Goal: Information Seeking & Learning: Learn about a topic

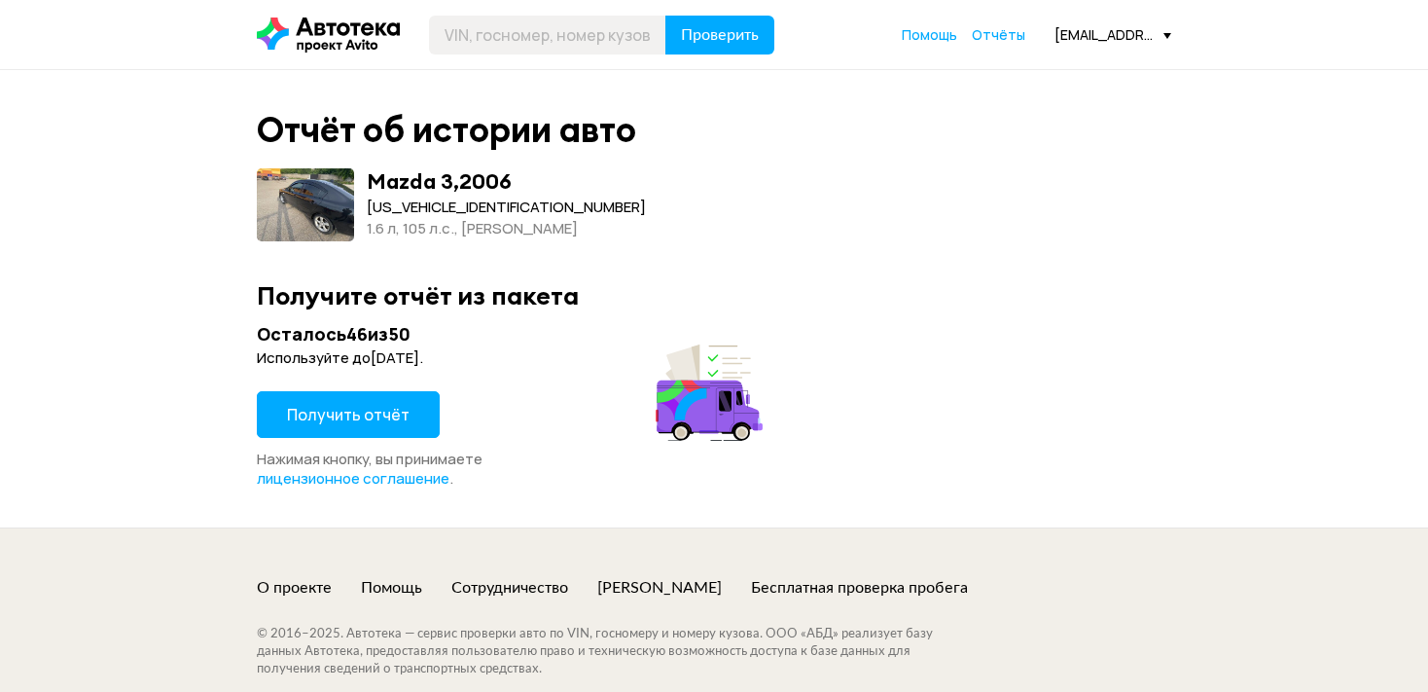
click at [356, 414] on span "Получить отчёт" at bounding box center [348, 414] width 123 height 21
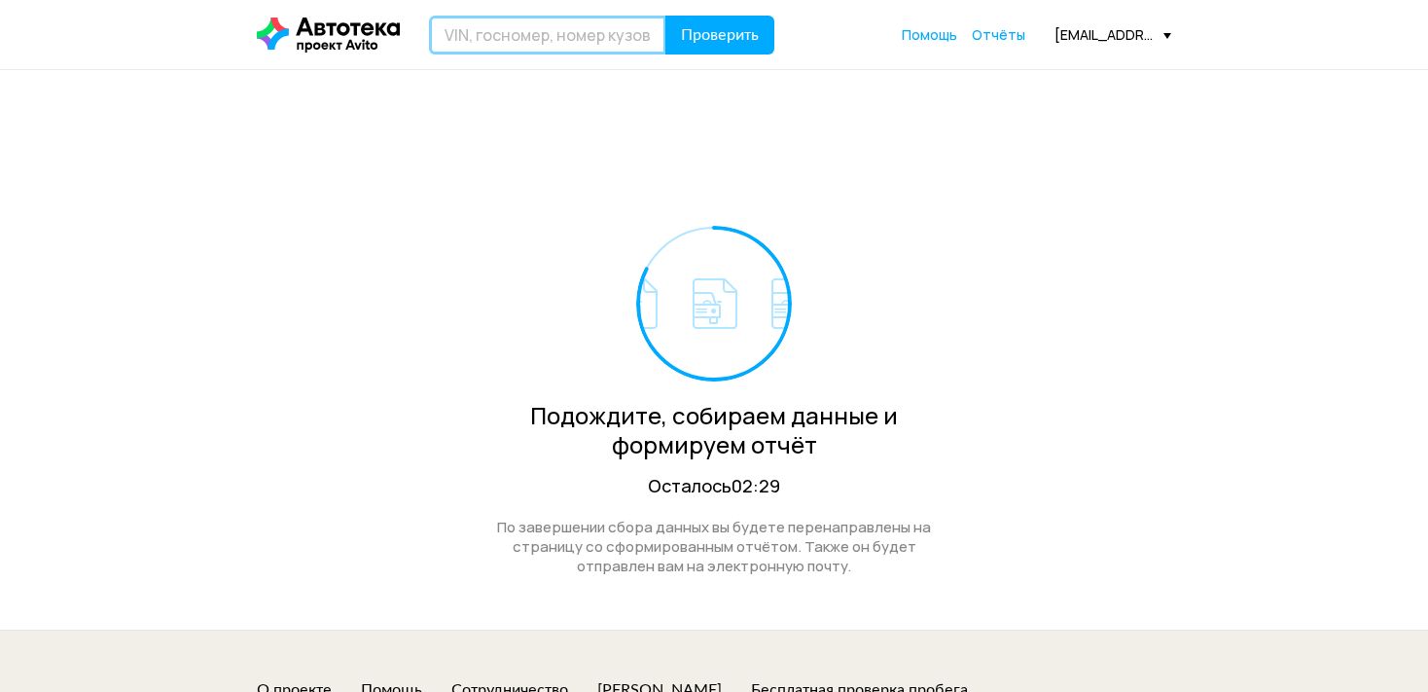
click at [583, 34] on input "text" at bounding box center [547, 35] width 237 height 39
type input "Ц"
type input "[VEHICLE_IDENTIFICATION_NUMBER]"
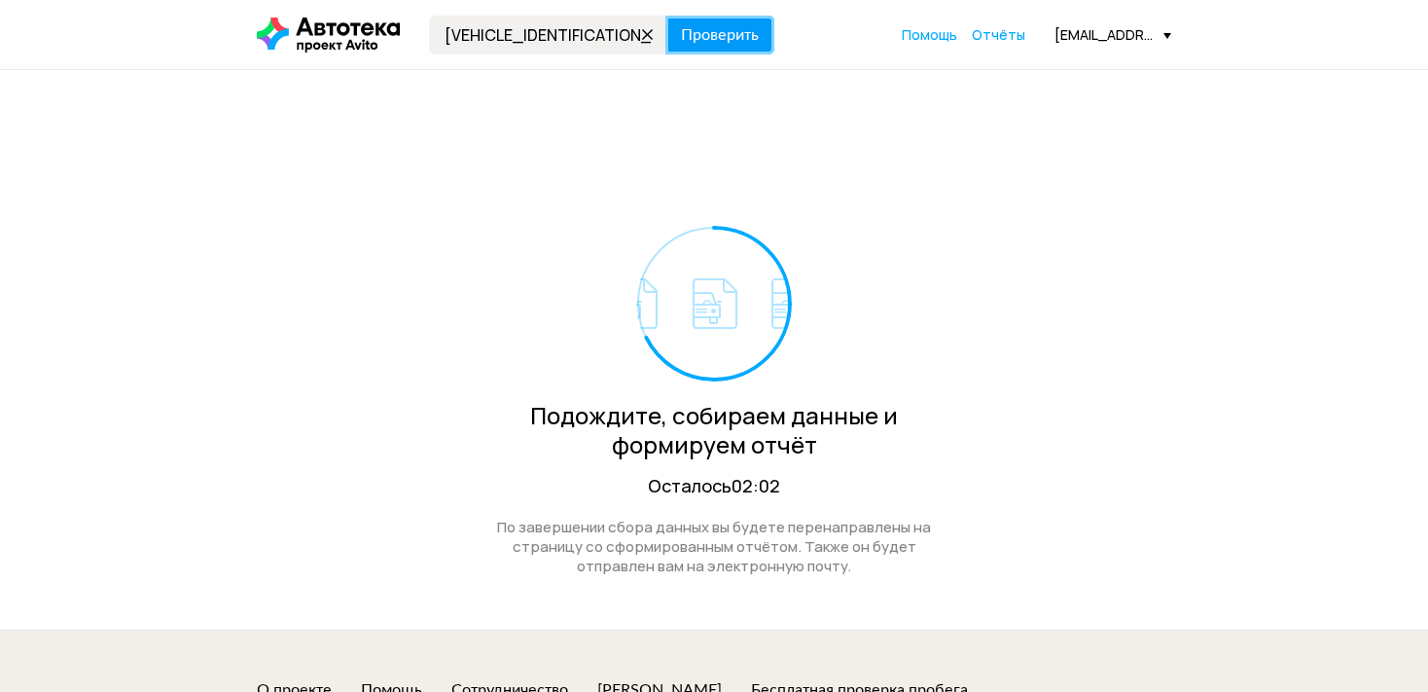
click at [735, 29] on span "Проверить" at bounding box center [720, 35] width 78 height 16
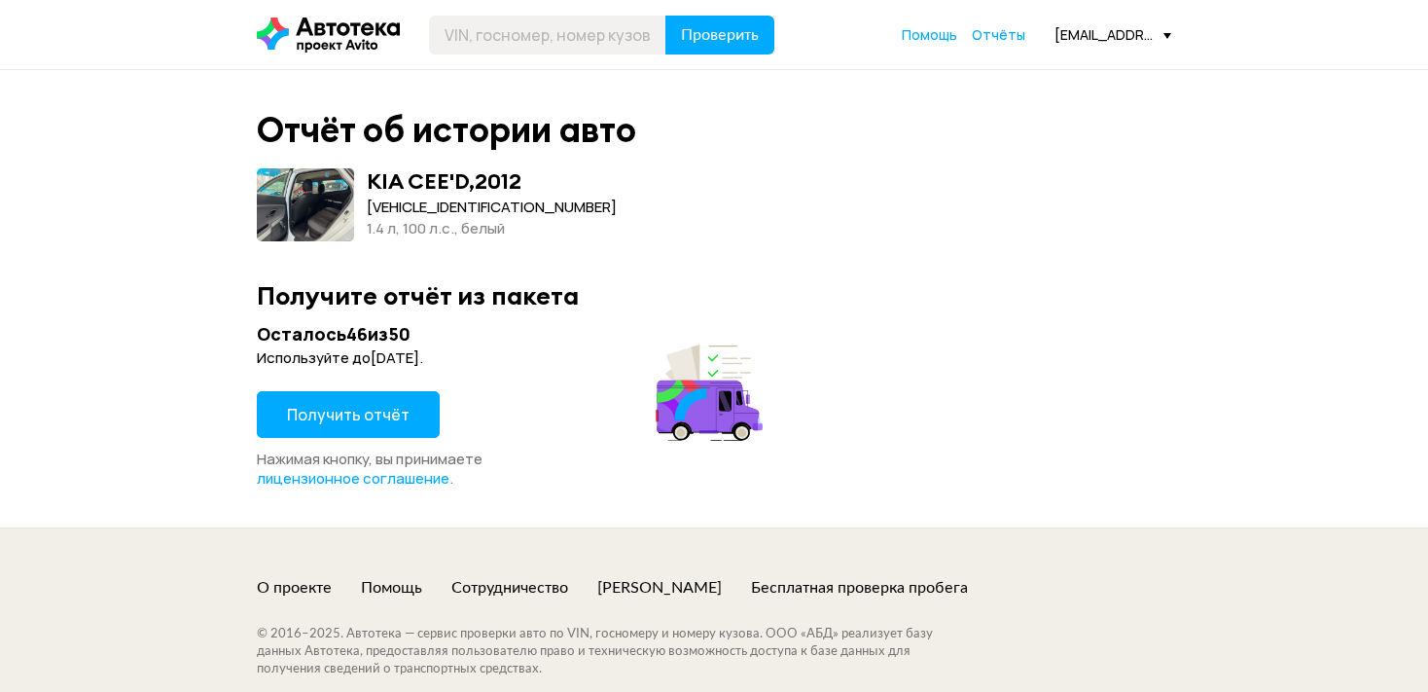
click at [339, 412] on span "Получить отчёт" at bounding box center [348, 414] width 123 height 21
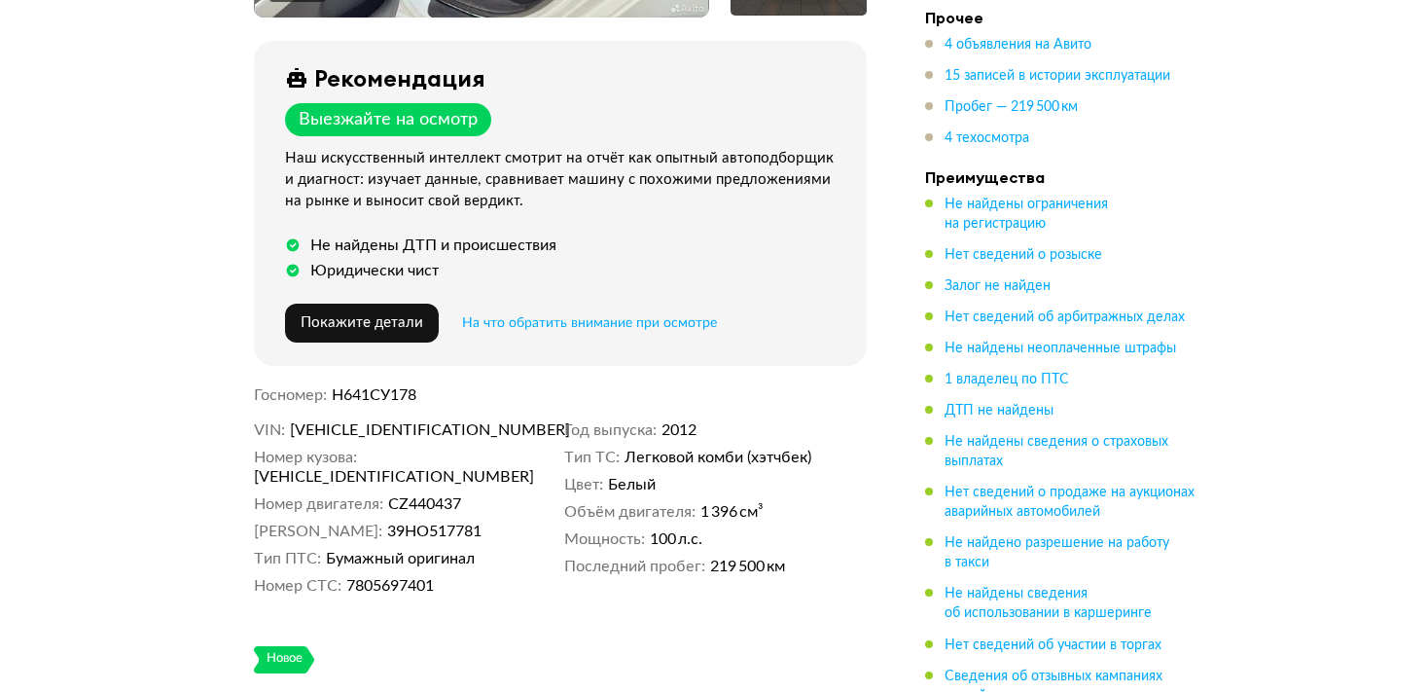
scroll to position [719, 0]
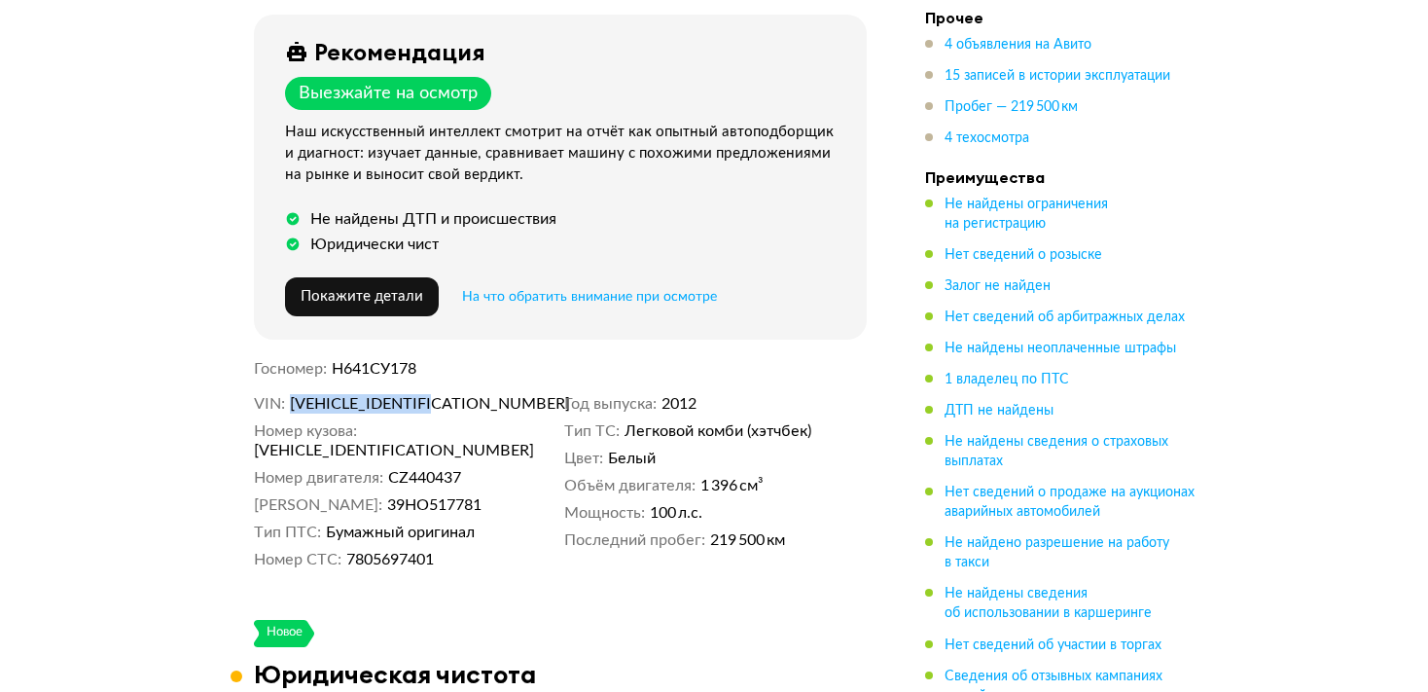
drag, startPoint x: 469, startPoint y: 395, endPoint x: 294, endPoint y: 403, distance: 175.3
click at [294, 403] on dd "[VEHICLE_IDENTIFICATION_NUMBER]" at bounding box center [424, 403] width 268 height 19
copy span "[VEHICLE_IDENTIFICATION_NUMBER]"
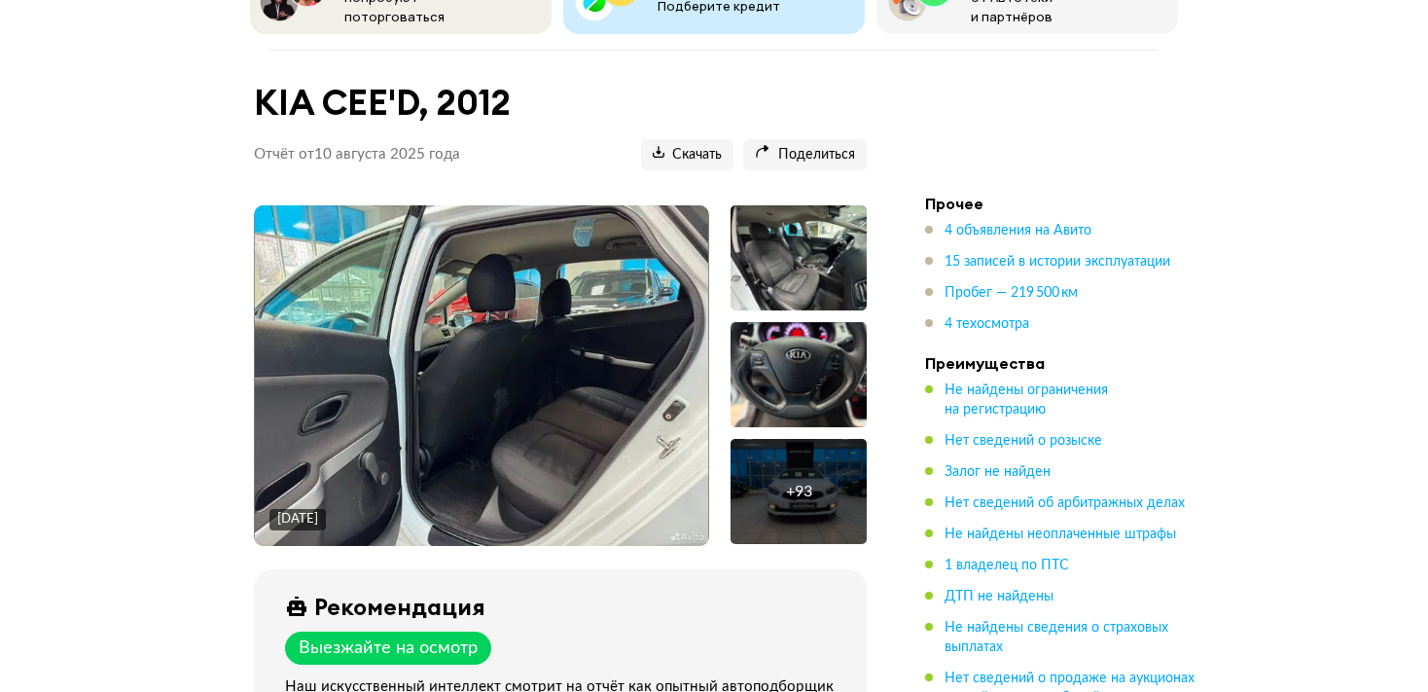
scroll to position [205, 0]
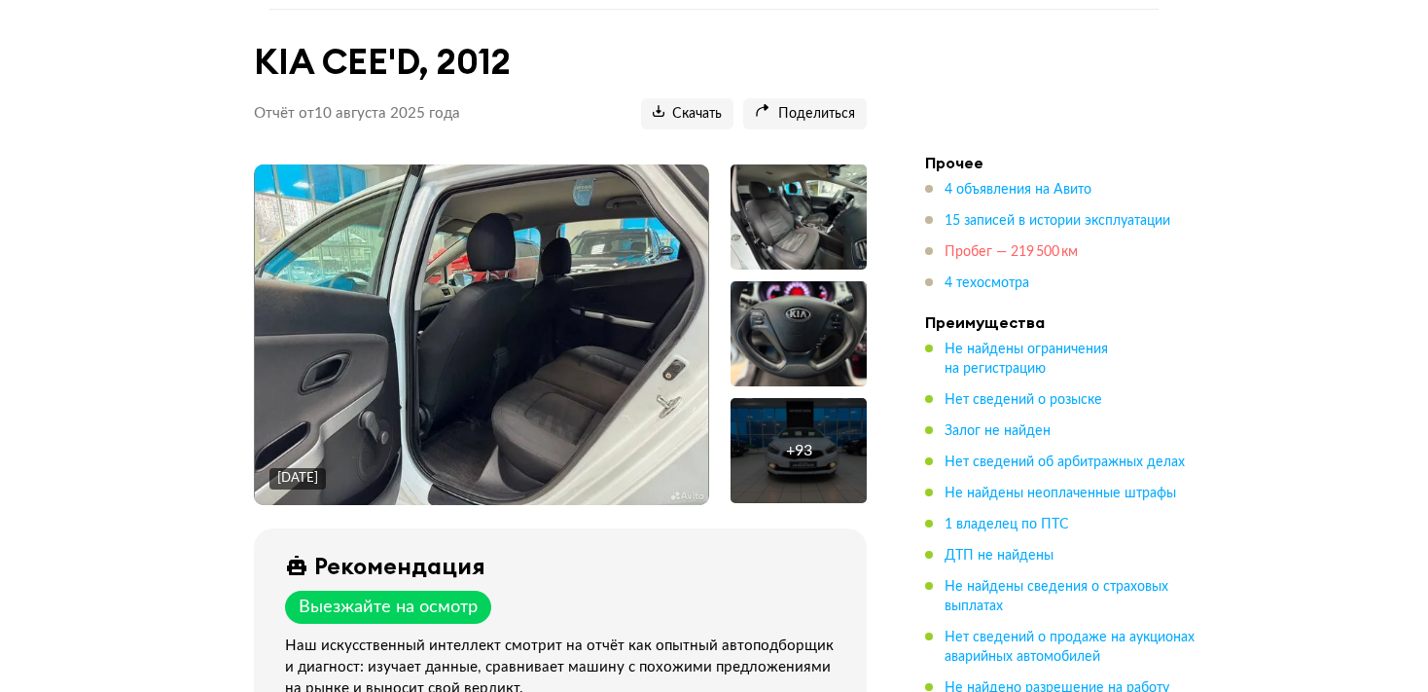
click at [1068, 246] on span "Пробег — 219 500 км" at bounding box center [1011, 252] width 133 height 14
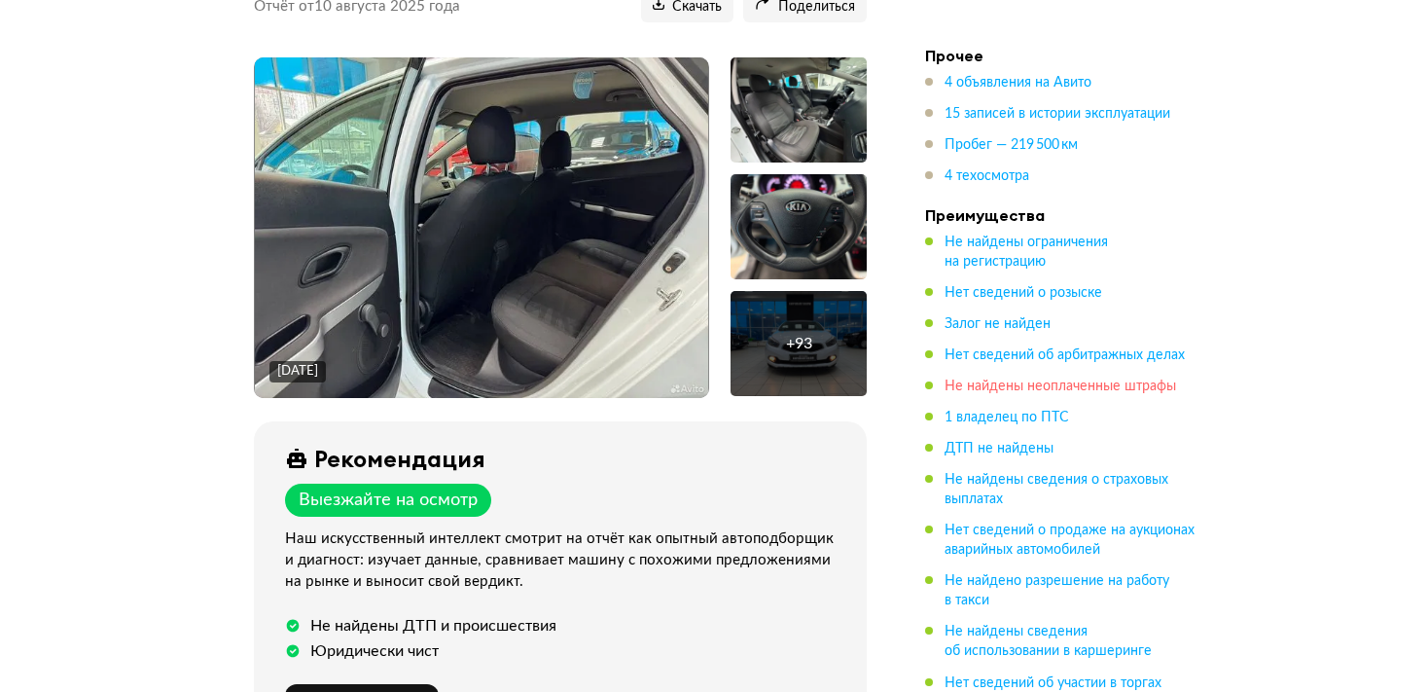
scroll to position [411, 0]
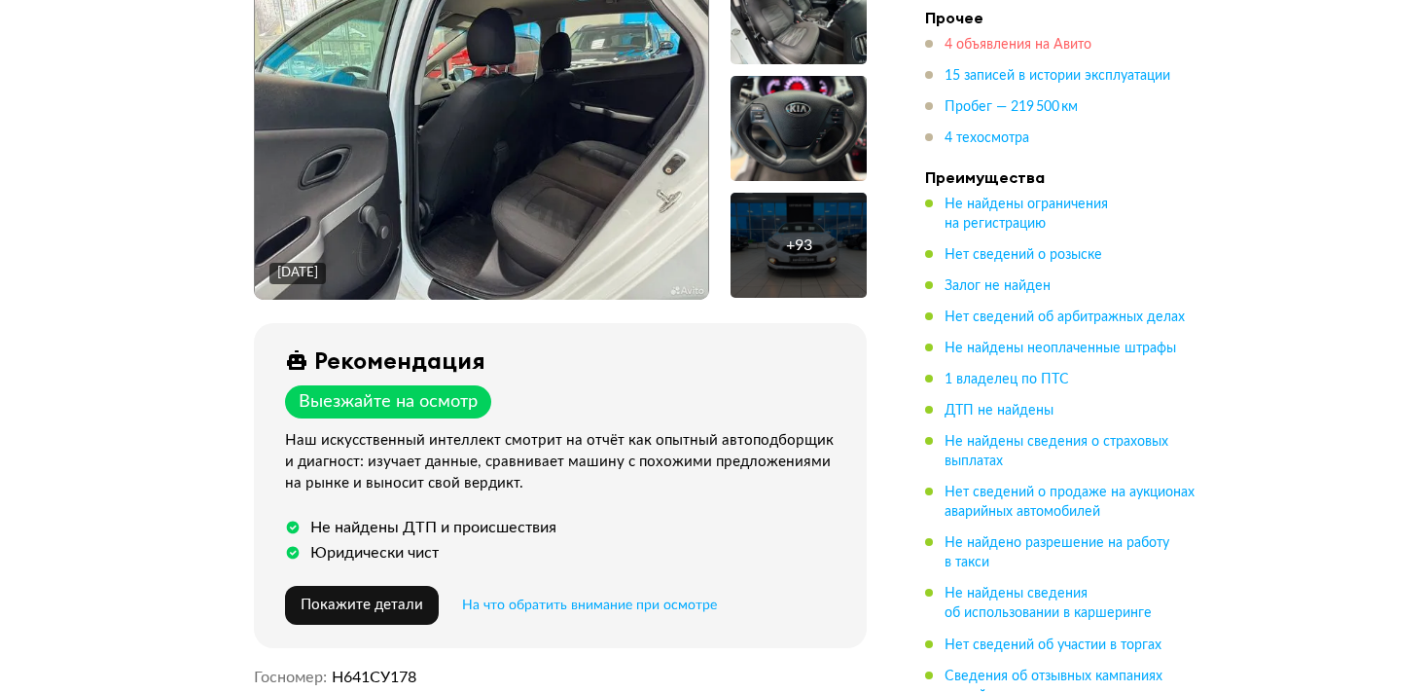
click at [1043, 40] on span "4 объявления на Авито" at bounding box center [1018, 45] width 147 height 14
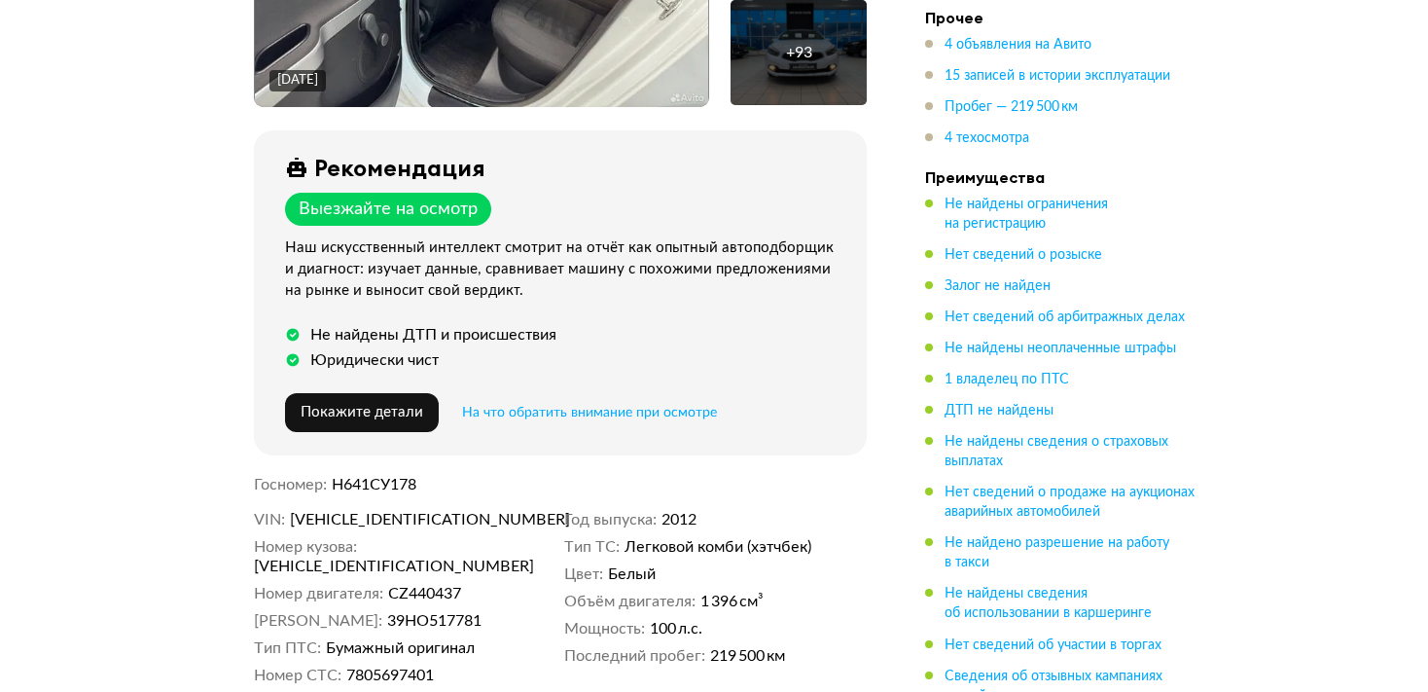
scroll to position [719, 0]
